Goal: Information Seeking & Learning: Learn about a topic

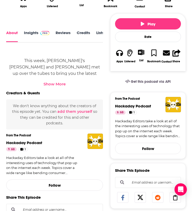
scroll to position [0, 33]
click at [87, 36] on link "Transcript" at bounding box center [87, 37] width 18 height 12
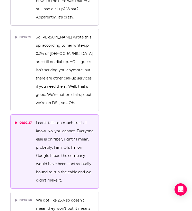
scroll to position [809, 0]
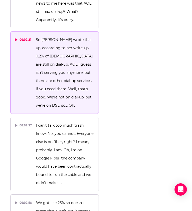
click at [20, 36] on div "00:02:21" at bounding box center [23, 40] width 17 height 8
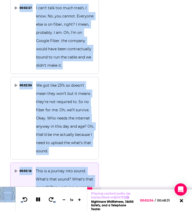
scroll to position [948, 0]
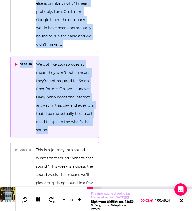
drag, startPoint x: 36, startPoint y: 30, endPoint x: 78, endPoint y: 120, distance: 99.0
copy div "So [PERSON_NAME] wrote this up, according to her write-up. 0.2% of [DEMOGRAPHIC…"
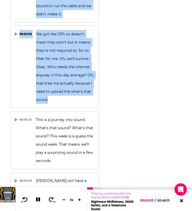
scroll to position [990, 0]
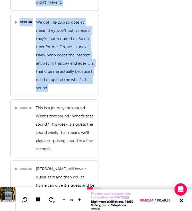
click at [38, 198] on icon at bounding box center [38, 200] width 6 height 5
click at [23, 198] on icon at bounding box center [25, 199] width 6 height 5
click at [40, 201] on button at bounding box center [38, 200] width 10 height 7
click at [38, 199] on icon at bounding box center [38, 200] width 4 height 4
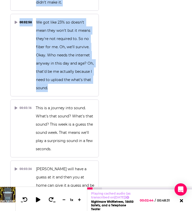
click at [38, 199] on icon at bounding box center [38, 199] width 4 height 5
click at [38, 199] on icon at bounding box center [38, 200] width 4 height 4
click at [37, 199] on icon at bounding box center [38, 199] width 4 height 5
click at [37, 199] on icon at bounding box center [38, 200] width 4 height 4
click at [37, 197] on icon at bounding box center [38, 199] width 6 height 5
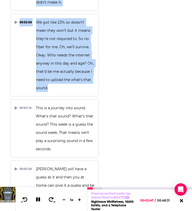
click at [38, 198] on icon at bounding box center [38, 200] width 6 height 5
click at [39, 199] on icon at bounding box center [38, 199] width 4 height 5
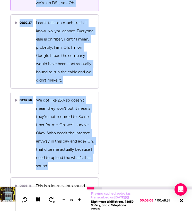
scroll to position [902, 0]
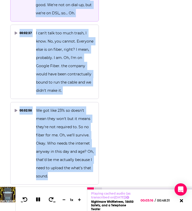
click at [35, 200] on icon at bounding box center [38, 200] width 6 height 5
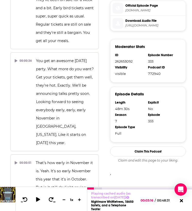
scroll to position [0, 0]
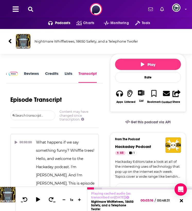
click at [14, 74] on img at bounding box center [13, 74] width 9 height 4
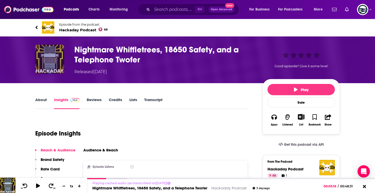
click at [40, 53] on img "Nightmare Whiffletrees, 18650 Safety, and a Telephone Twofer" at bounding box center [49, 59] width 29 height 29
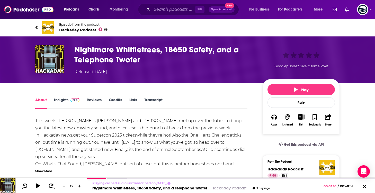
click at [87, 52] on h1 "Nightmare Whiffletrees, 18650 Safety, and a Telephone Twofer" at bounding box center [164, 55] width 180 height 20
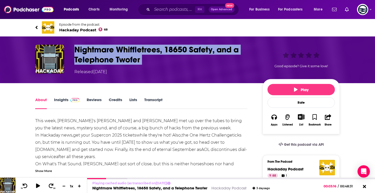
click at [87, 52] on h1 "Nightmare Whiffletrees, 18650 Safety, and a Telephone Twofer" at bounding box center [164, 55] width 180 height 20
copy h1 "Nightmare Whiffletrees, 18650 Safety, and a Telephone Twofer"
click at [43, 61] on img "Nightmare Whiffletrees, 18650 Safety, and a Telephone Twofer" at bounding box center [49, 59] width 29 height 29
click at [82, 29] on span "Hackaday Podcast 68" at bounding box center [83, 29] width 48 height 5
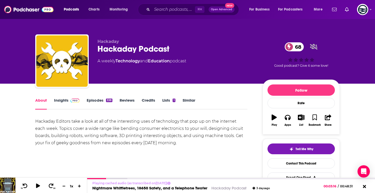
click at [75, 135] on div "Hackaday Editors take a look at all of the interesting uses of technology that …" at bounding box center [141, 132] width 212 height 29
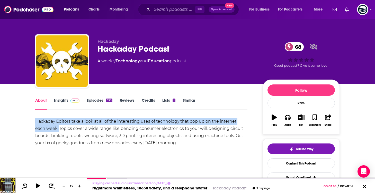
drag, startPoint x: 32, startPoint y: 120, endPoint x: 58, endPoint y: 128, distance: 27.7
copy div "Hackaday Editors take a look at all of the interesting uses of technology that …"
click at [61, 100] on link "Insights" at bounding box center [66, 104] width 25 height 12
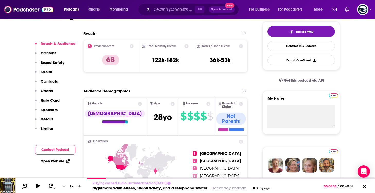
scroll to position [121, 0]
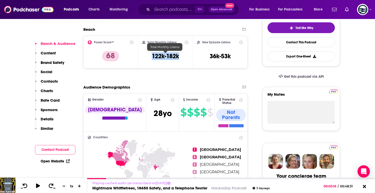
drag, startPoint x: 179, startPoint y: 56, endPoint x: 152, endPoint y: 57, distance: 26.7
click at [152, 56] on h3 "122k-182k" at bounding box center [165, 56] width 27 height 8
copy h3 "122k-182k"
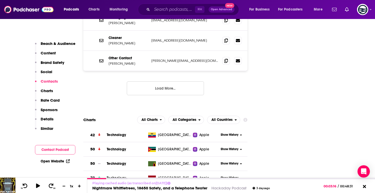
scroll to position [565, 0]
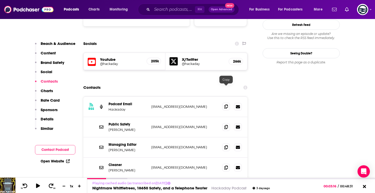
click at [191, 103] on span at bounding box center [226, 107] width 8 height 8
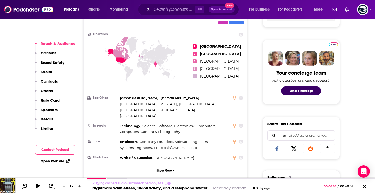
scroll to position [227, 0]
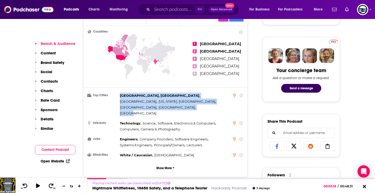
drag, startPoint x: 120, startPoint y: 89, endPoint x: 135, endPoint y: 94, distance: 16.1
click at [135, 94] on div "[GEOGRAPHIC_DATA], [GEOGRAPHIC_DATA] , [GEOGRAPHIC_DATA] , [US_STATE], [GEOGRAP…" at bounding box center [175, 105] width 110 height 24
copy div "[GEOGRAPHIC_DATA], [GEOGRAPHIC_DATA] , [GEOGRAPHIC_DATA] , [US_STATE], [GEOGRAP…"
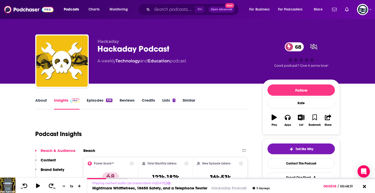
click at [131, 51] on div "Hackaday Podcast 68" at bounding box center [175, 49] width 157 height 10
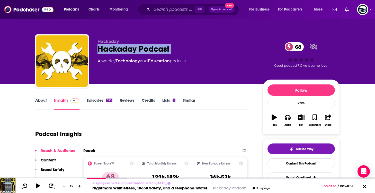
click at [131, 51] on div "Hackaday Podcast 68" at bounding box center [175, 49] width 157 height 10
copy div "Hackaday Podcast 68"
